Goal: Check status: Check status

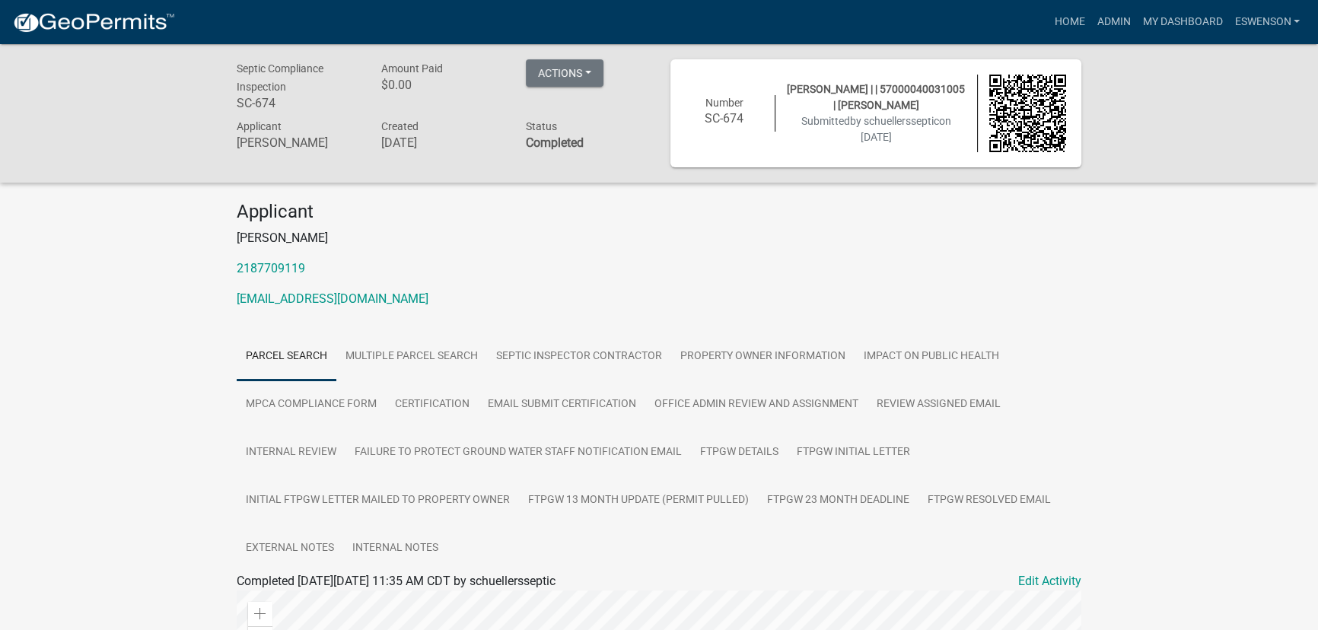
drag, startPoint x: 917, startPoint y: 145, endPoint x: 637, endPoint y: 70, distance: 289.2
click at [634, 74] on div "Septic Compliance Inspection SC-674 Amount Paid $0.00 Actions Printer Friendly …" at bounding box center [658, 113] width 867 height 108
click at [625, 70] on div "Actions Printer Friendly Recalculate Application Description Edit Application N…" at bounding box center [586, 87] width 145 height 57
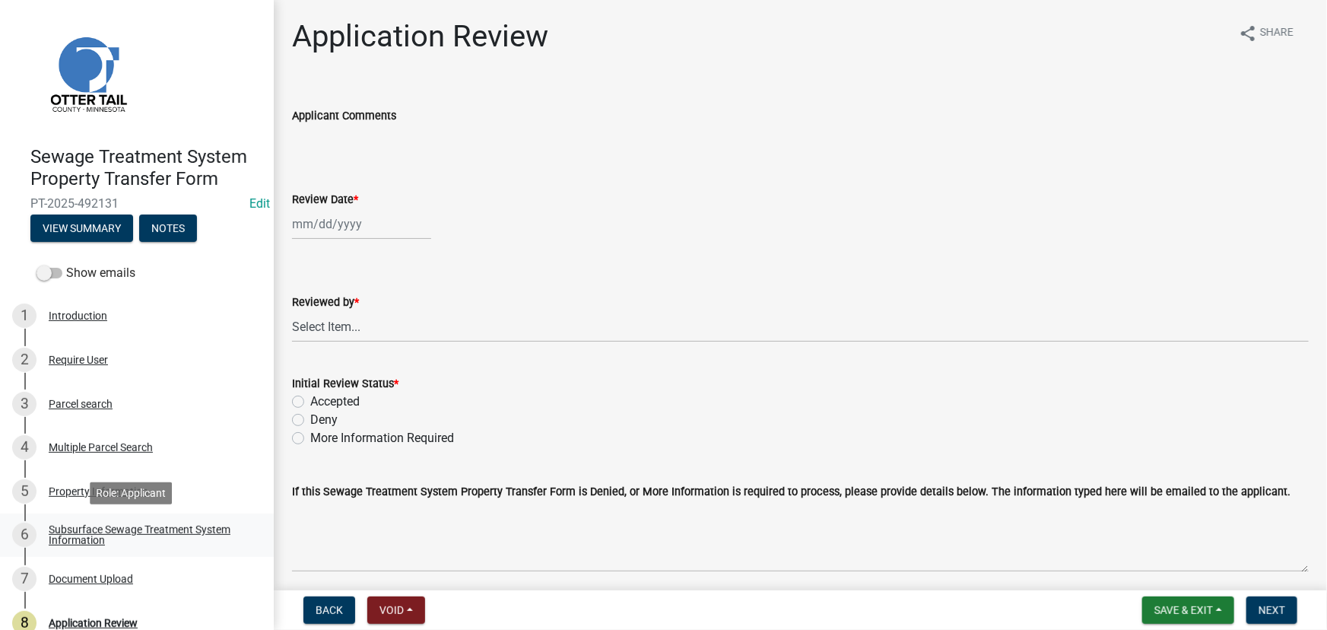
click at [138, 529] on div "Subsurface Sewage Treatment System Information" at bounding box center [149, 534] width 201 height 21
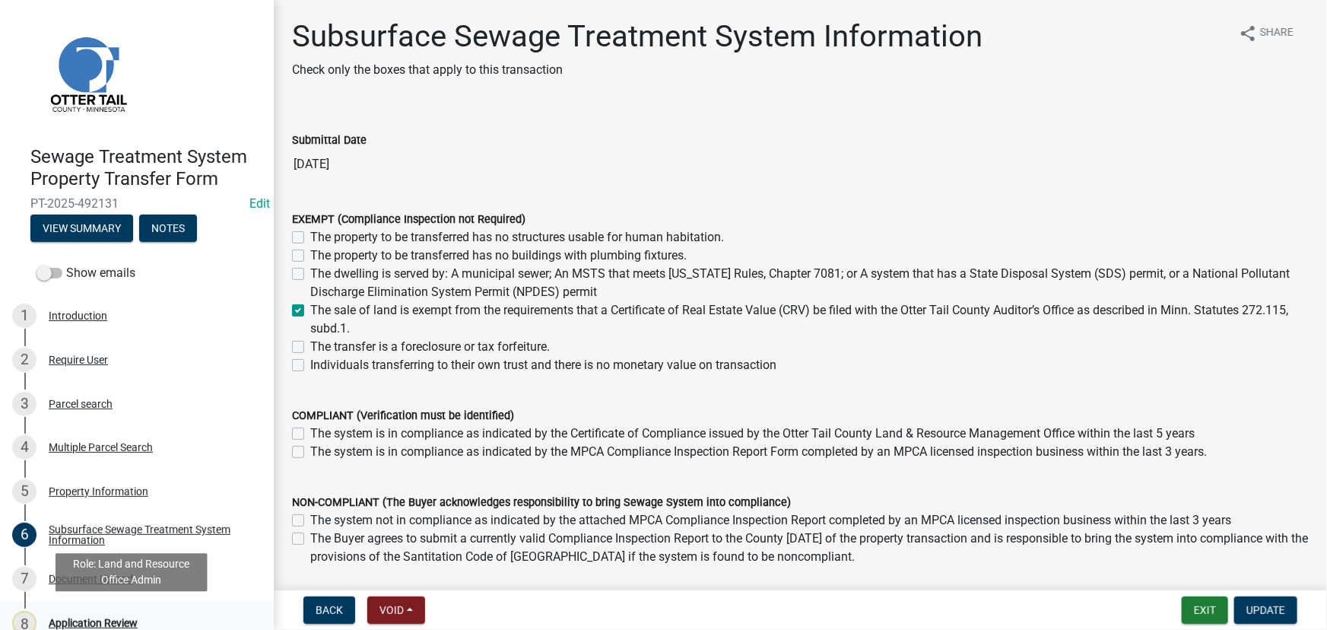
click at [75, 618] on div "Application Review" at bounding box center [93, 623] width 89 height 11
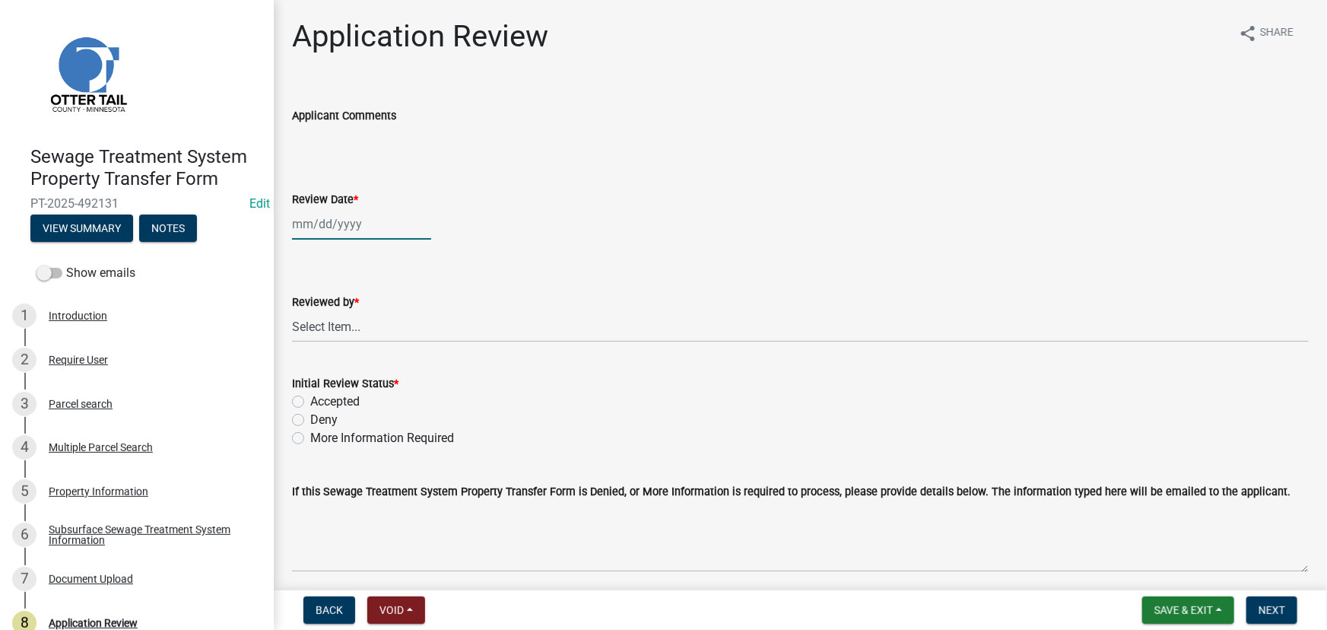
click at [391, 228] on div at bounding box center [361, 223] width 139 height 31
select select "10"
select select "2025"
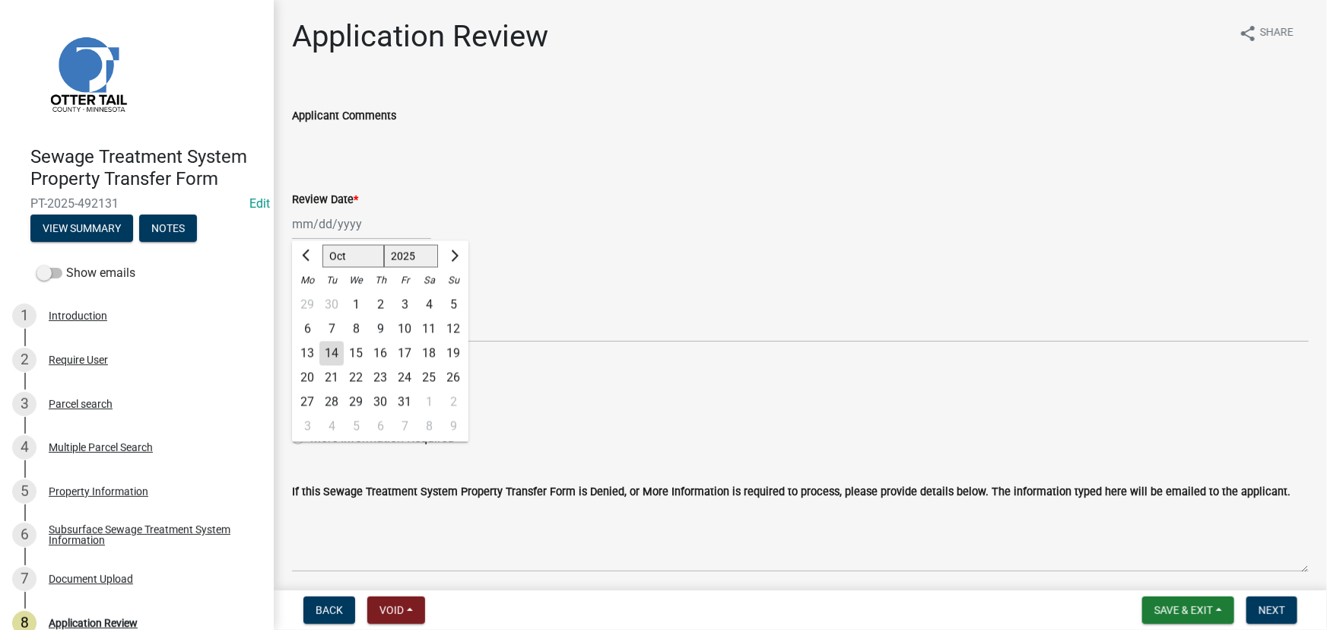
click at [339, 357] on div "14" at bounding box center [331, 354] width 24 height 24
type input "[DATE]"
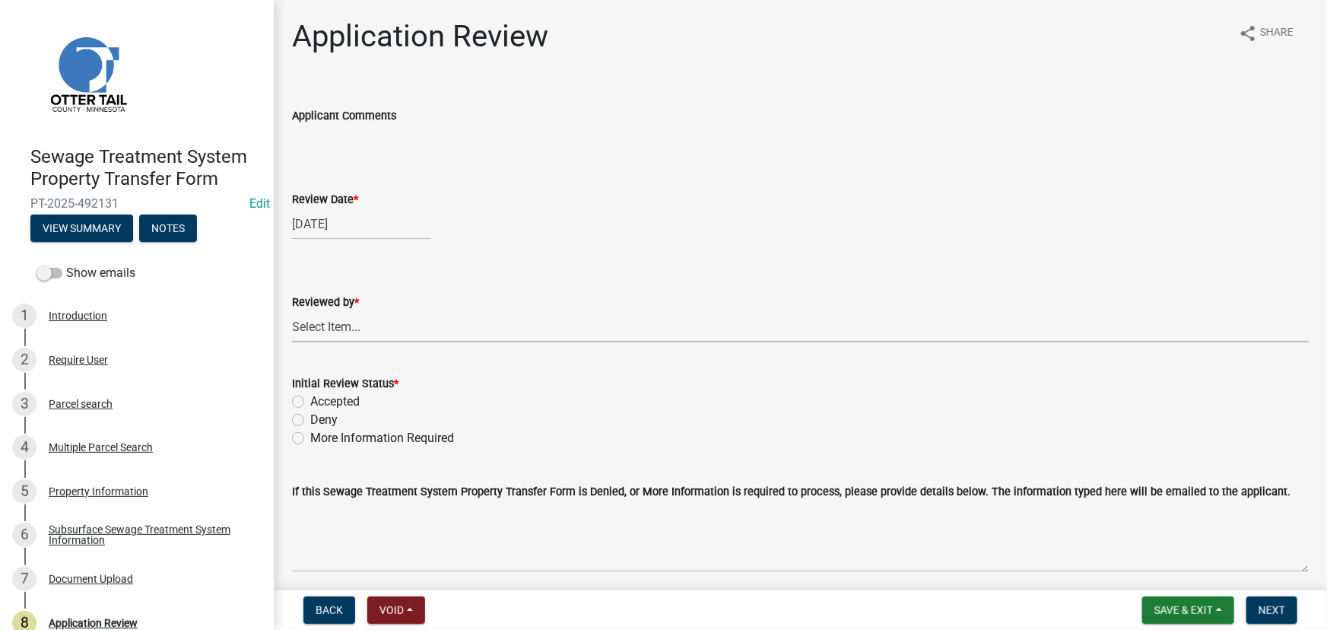
drag, startPoint x: 339, startPoint y: 328, endPoint x: 339, endPoint y: 316, distance: 11.4
click at [339, 328] on select "Select Item... Alexis Newark Amy Busko Andrea Perales Brittany Tollefson Christ…" at bounding box center [800, 326] width 1017 height 31
click at [292, 311] on select "Select Item... Alexis Newark Amy Busko Andrea Perales Brittany Tollefson Christ…" at bounding box center [800, 326] width 1017 height 31
select select "190fd4c8-42ef-492b-a4a0-a0213555944c"
click at [341, 409] on label "Accepted" at bounding box center [334, 402] width 49 height 18
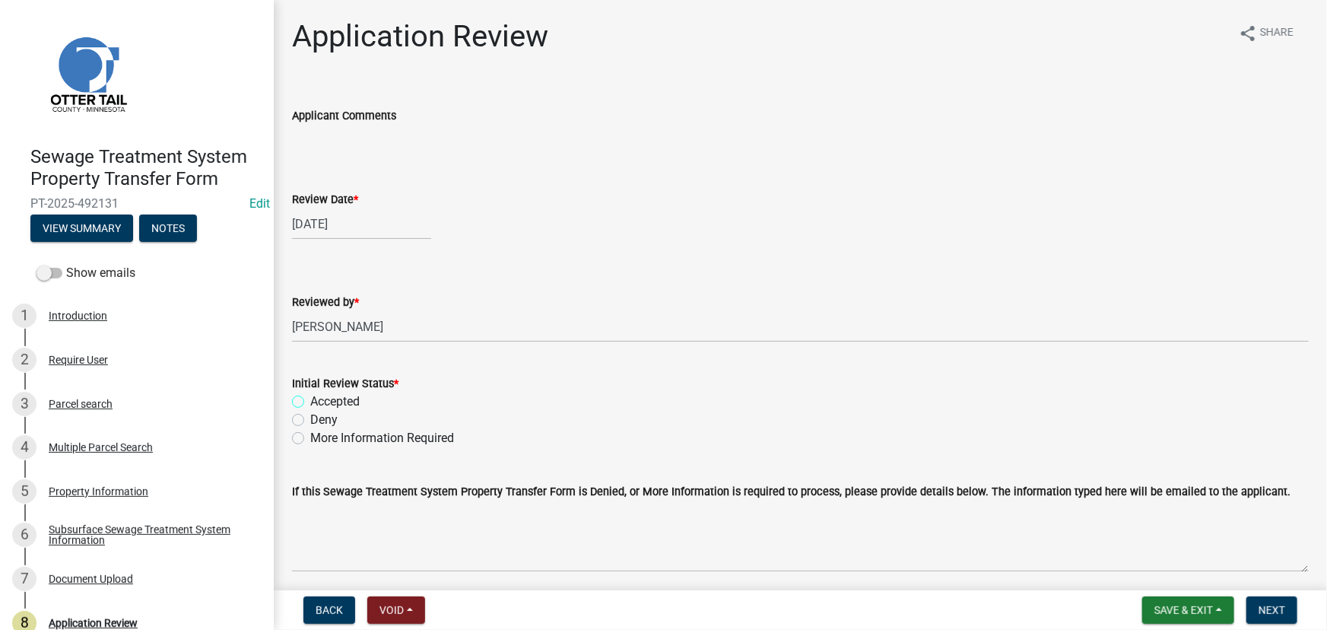
click at [320, 402] on input "Accepted" at bounding box center [315, 398] width 10 height 10
radio input "true"
click at [1272, 615] on span "Next" at bounding box center [1272, 610] width 27 height 12
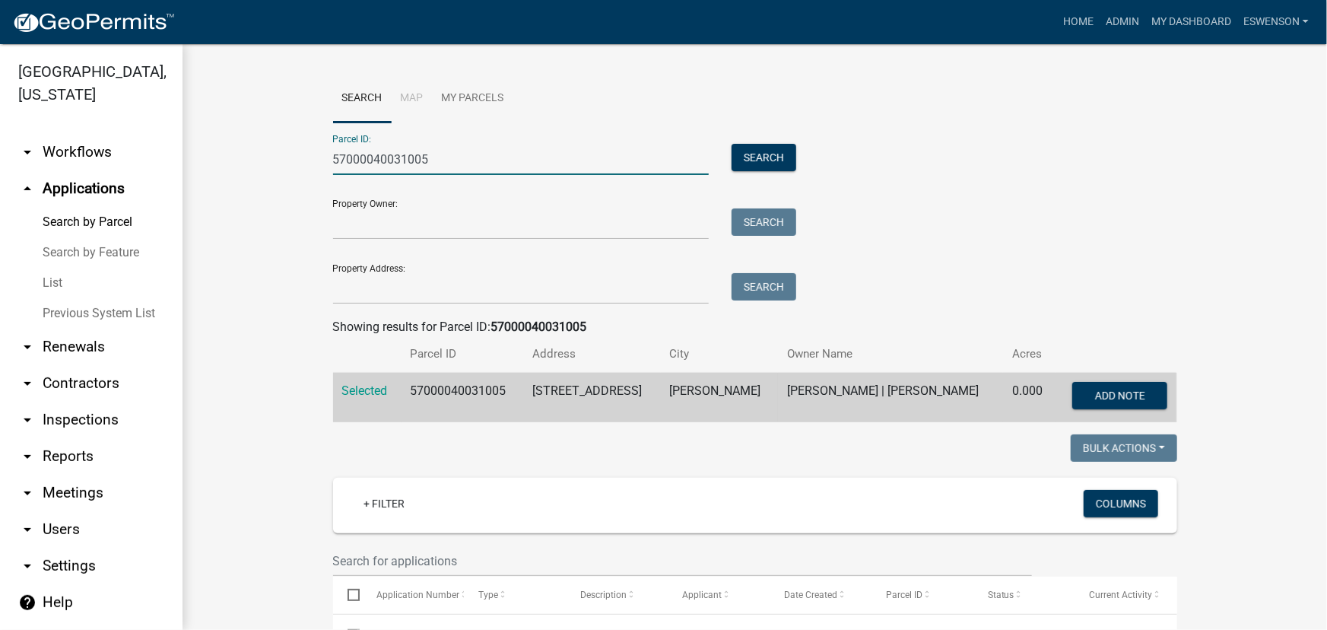
click at [418, 156] on input "57000040031005" at bounding box center [521, 159] width 377 height 31
paste input "30000990376000"
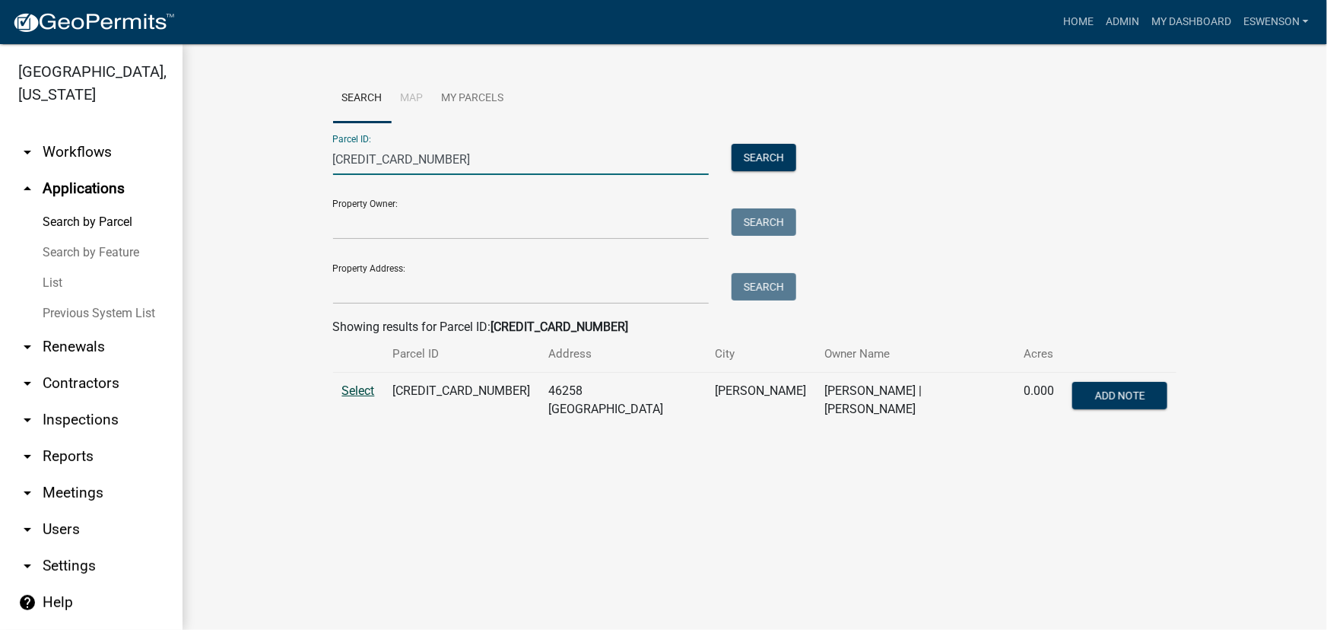
type input "30000990376000"
click at [364, 387] on span "Select" at bounding box center [358, 390] width 33 height 14
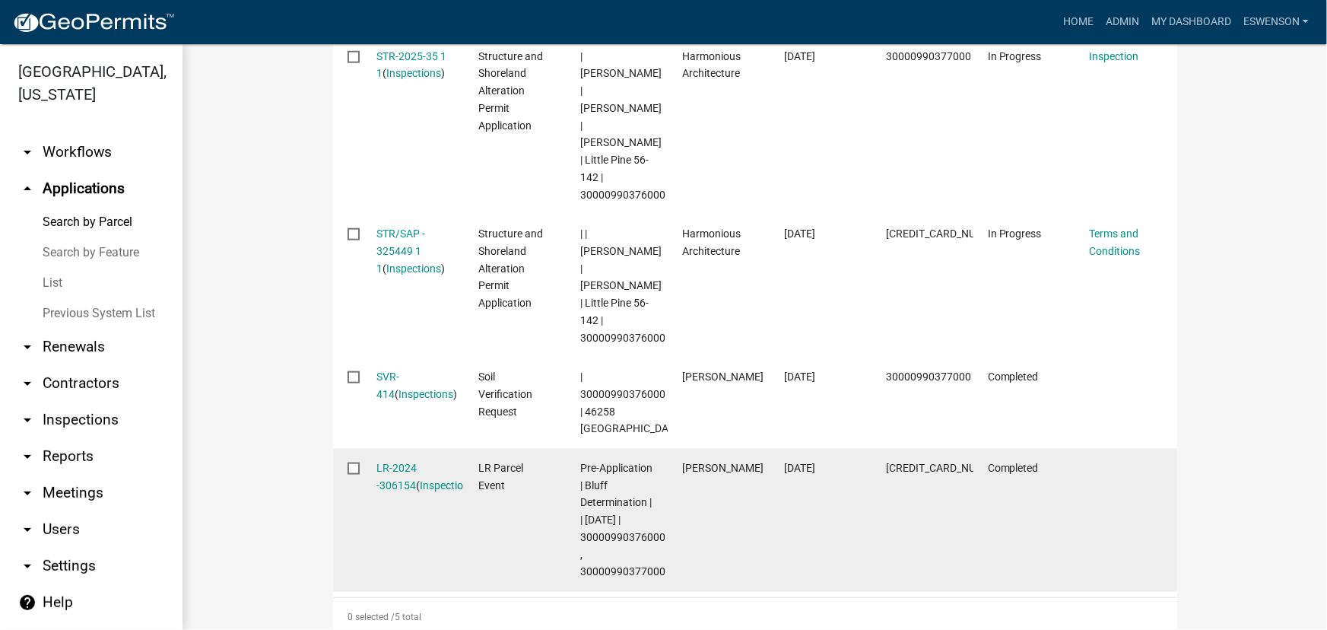
scroll to position [847, 0]
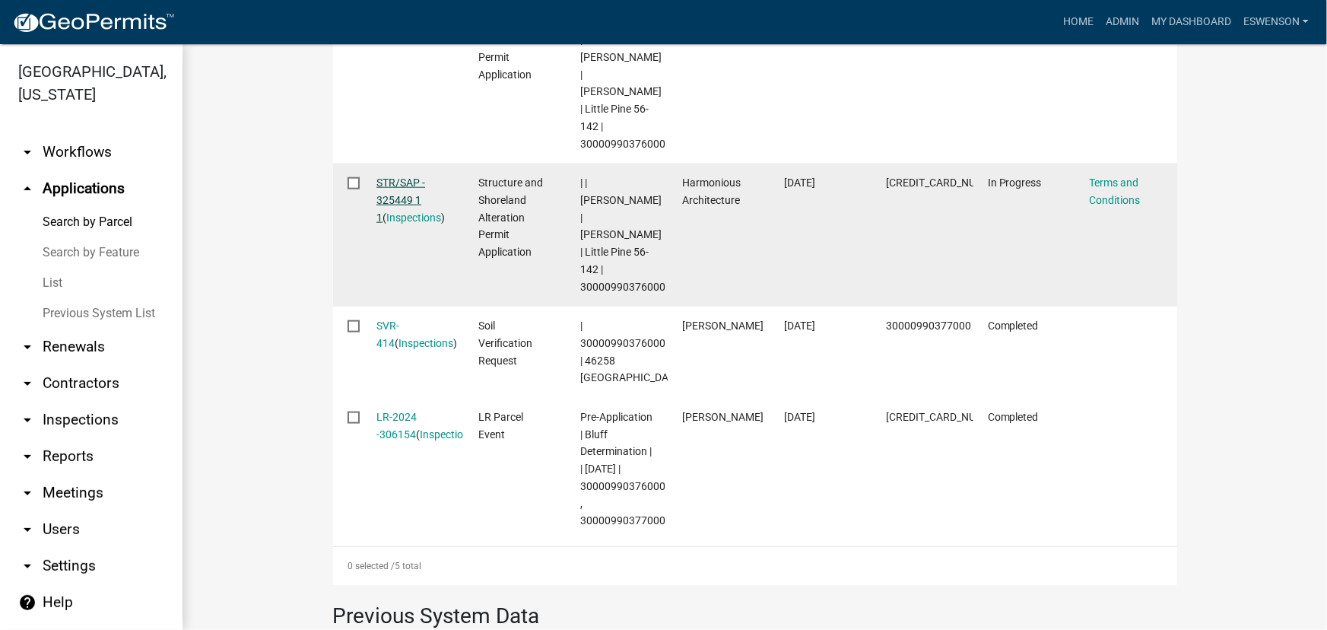
click at [391, 187] on link "STR/SAP - 325449 1 1" at bounding box center [401, 199] width 49 height 47
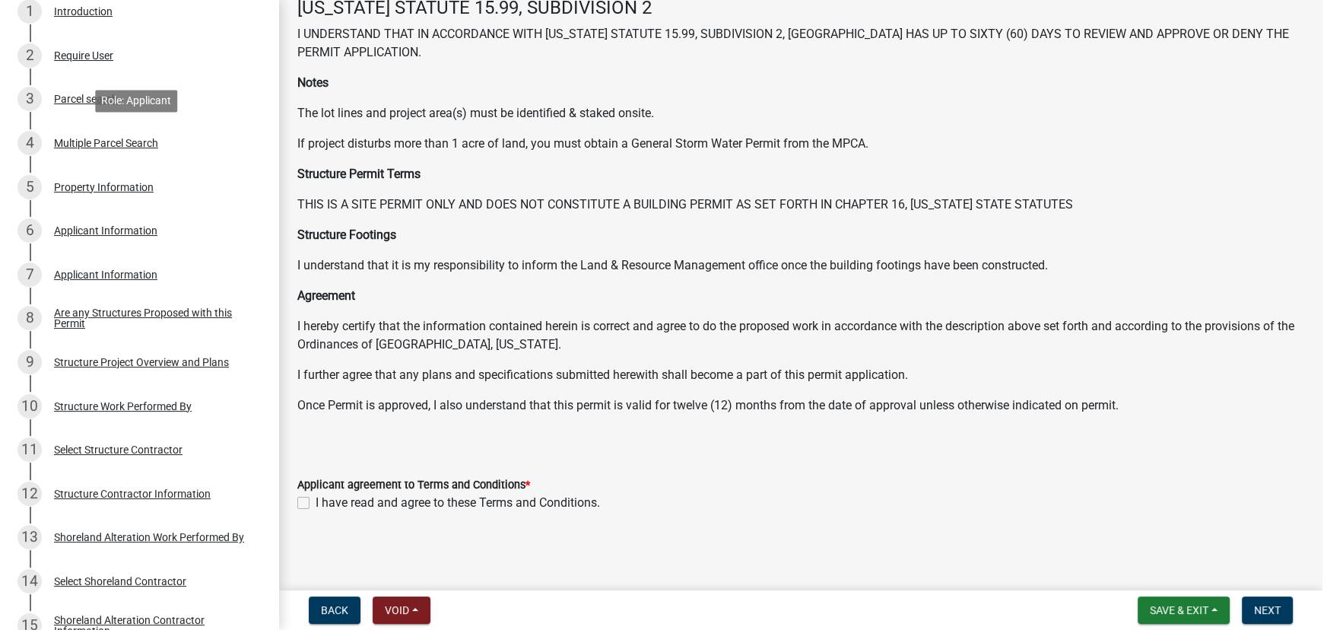
scroll to position [58, 0]
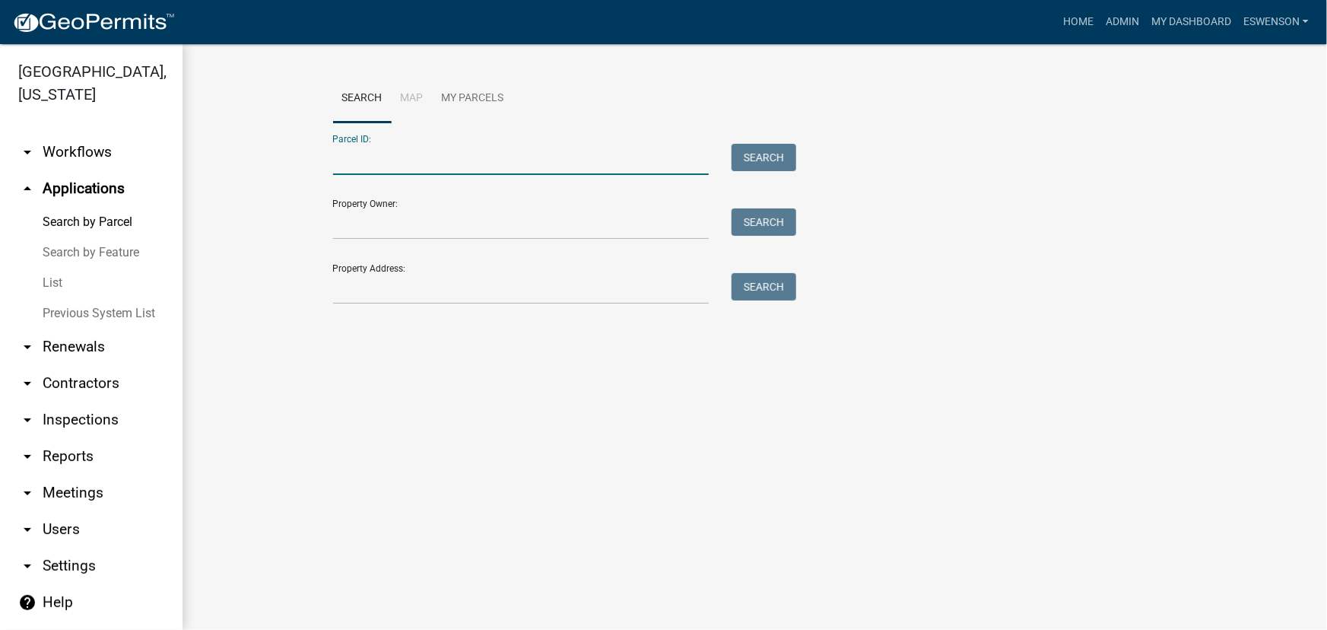
paste input "30000990376000"
type input "30000990376000"
click at [758, 146] on button "Search" at bounding box center [764, 157] width 65 height 27
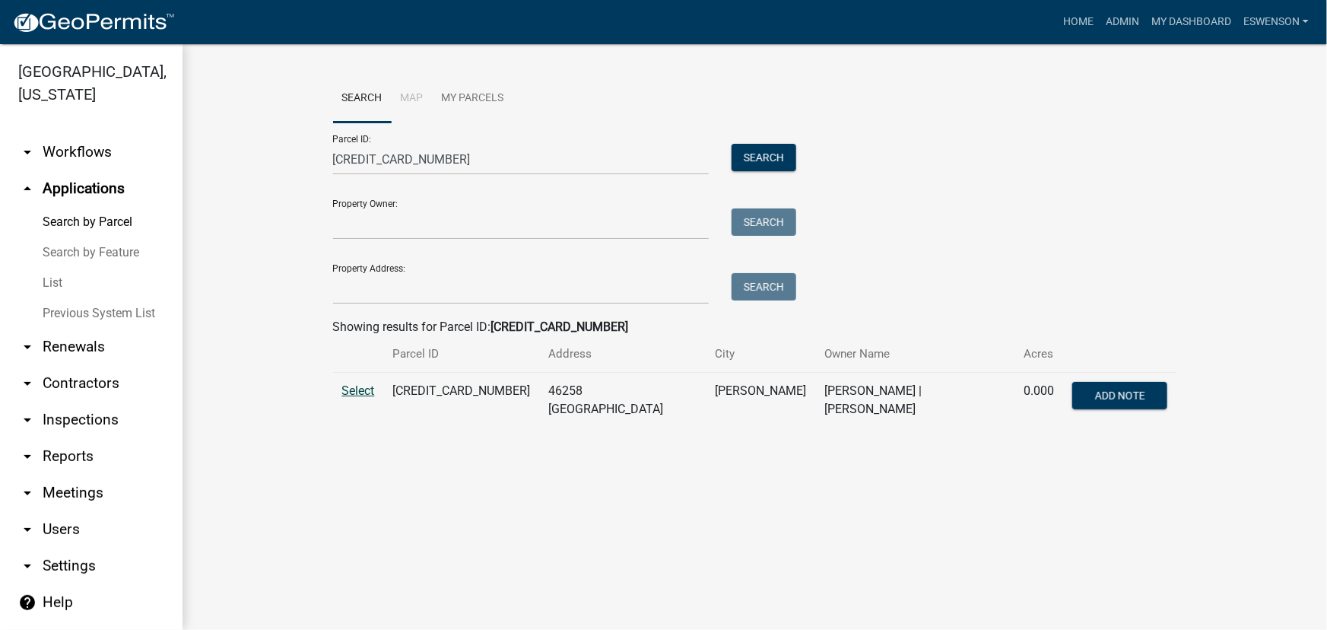
click at [342, 396] on span "Select" at bounding box center [358, 390] width 33 height 14
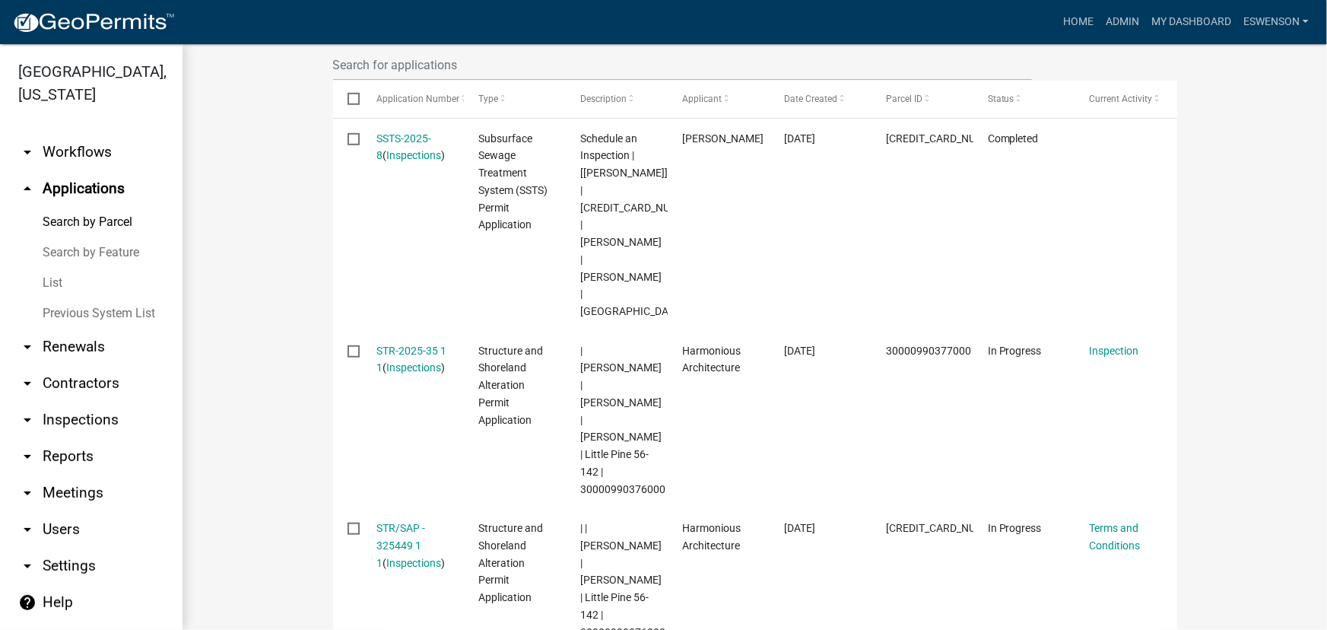
scroll to position [708, 0]
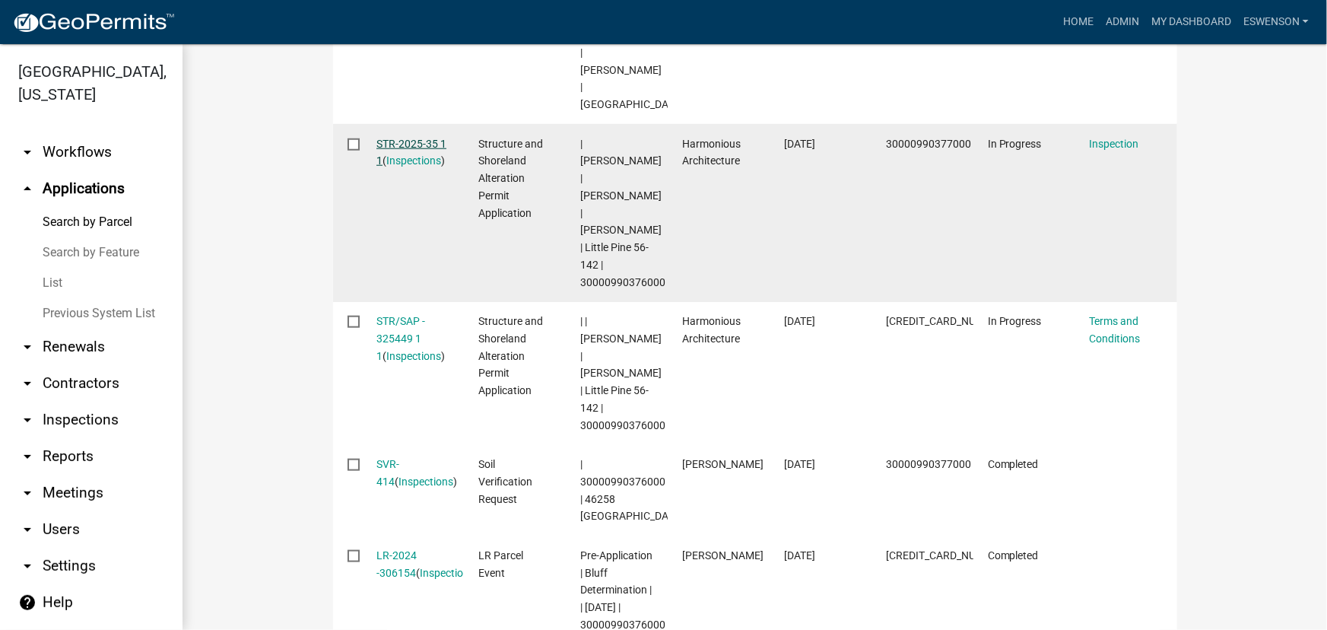
click at [405, 140] on link "STR-2025-35 1 1" at bounding box center [412, 153] width 70 height 30
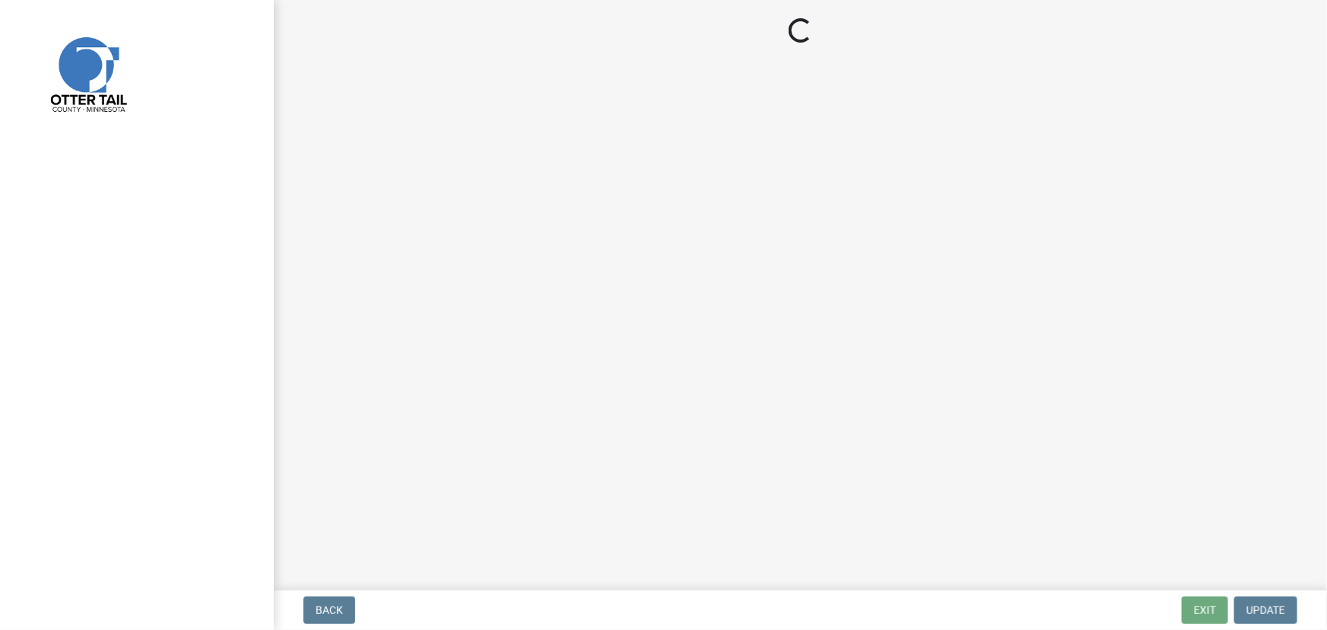
select select "710d5f49-2663-4e73-9718-d0c4e189f5ed"
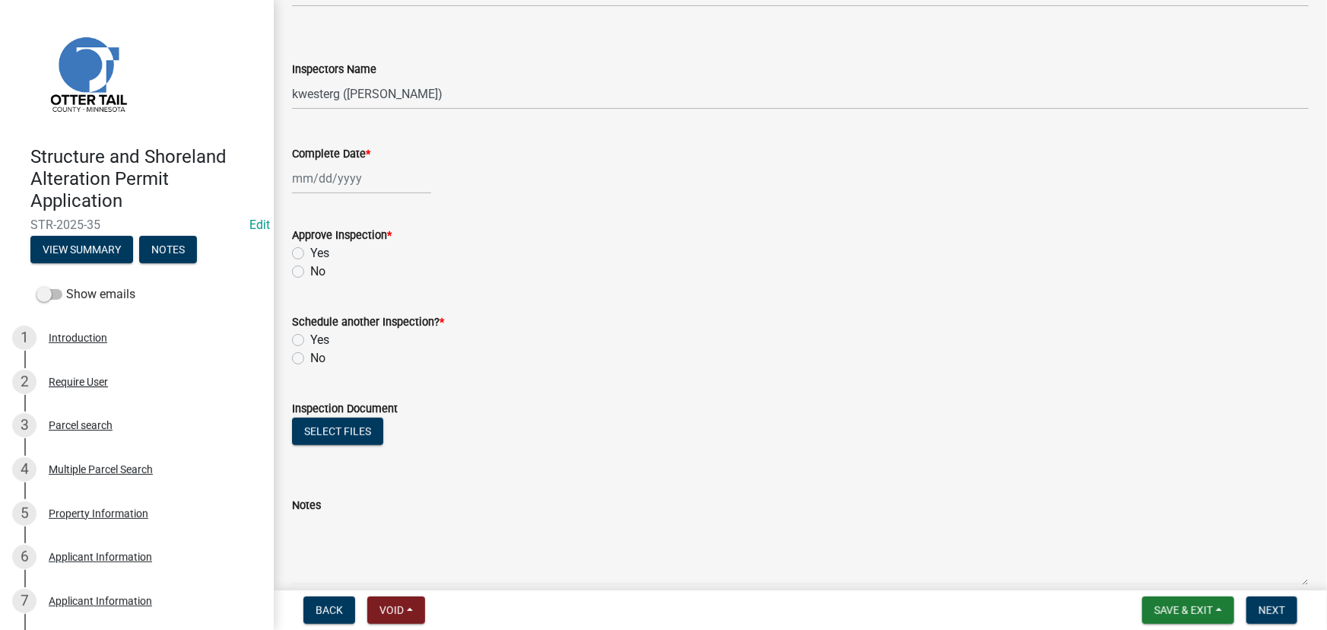
scroll to position [240, 0]
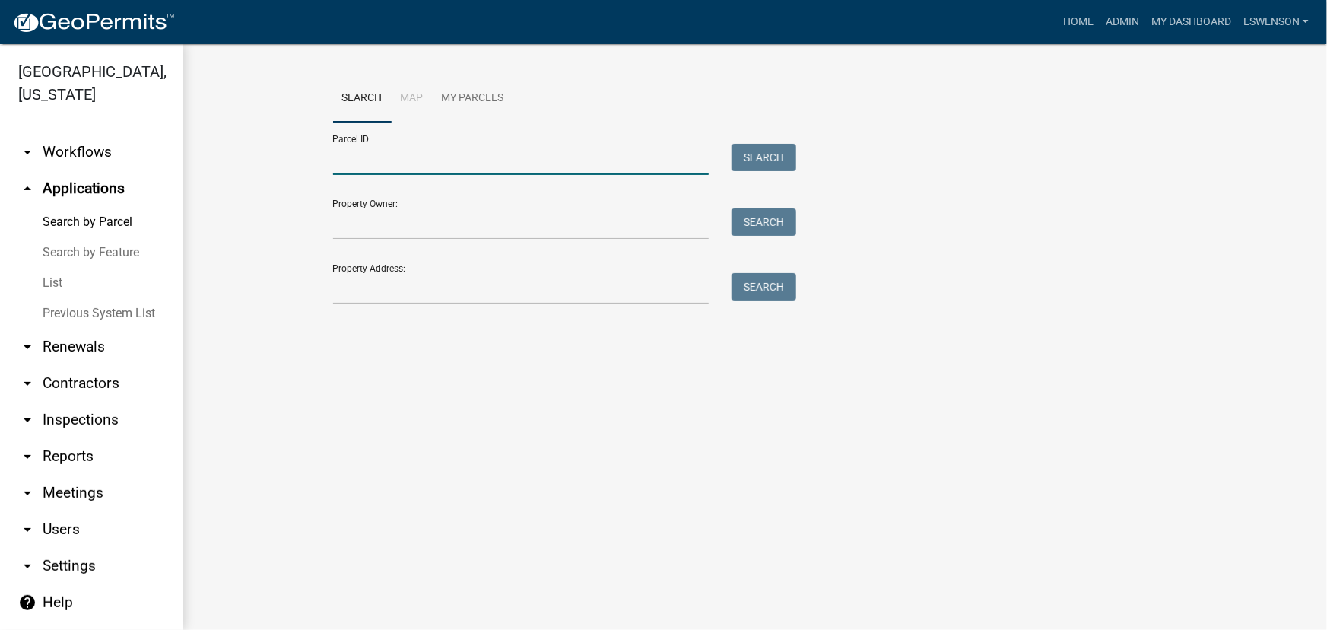
drag, startPoint x: 481, startPoint y: 175, endPoint x: 463, endPoint y: 161, distance: 22.2
paste input "30000990376000"
type input "30000990376000"
click at [754, 164] on button "Search" at bounding box center [764, 157] width 65 height 27
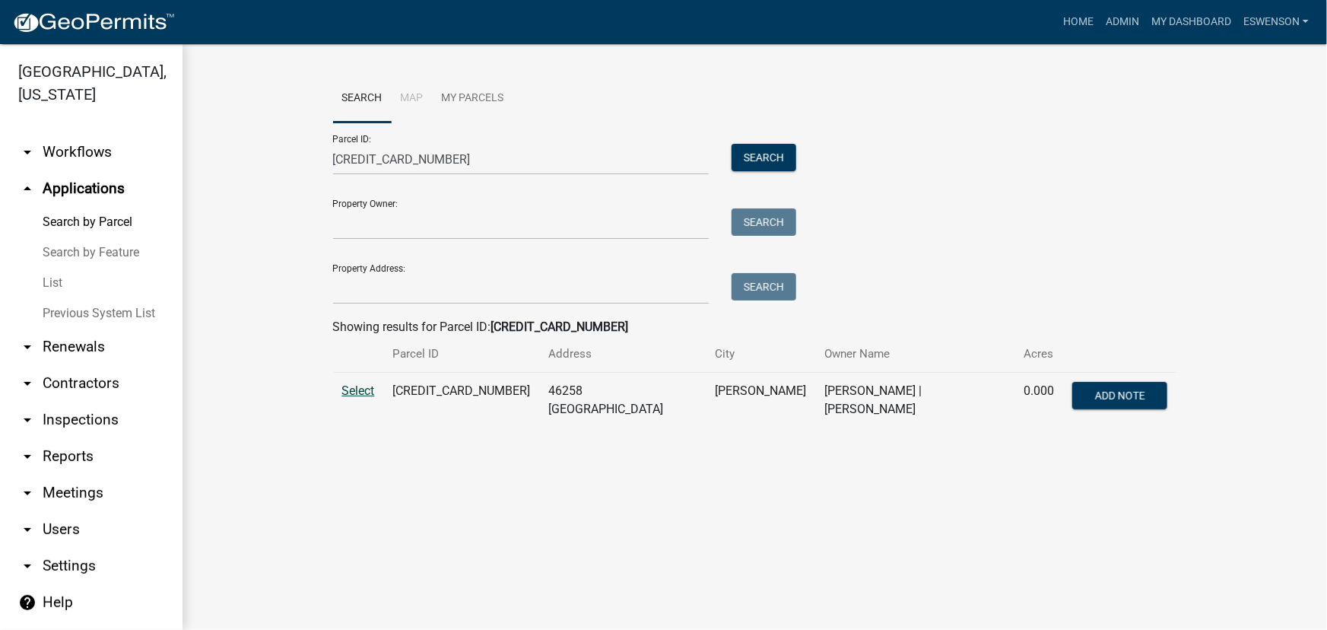
click at [357, 389] on span "Select" at bounding box center [358, 390] width 33 height 14
